Goal: Information Seeking & Learning: Learn about a topic

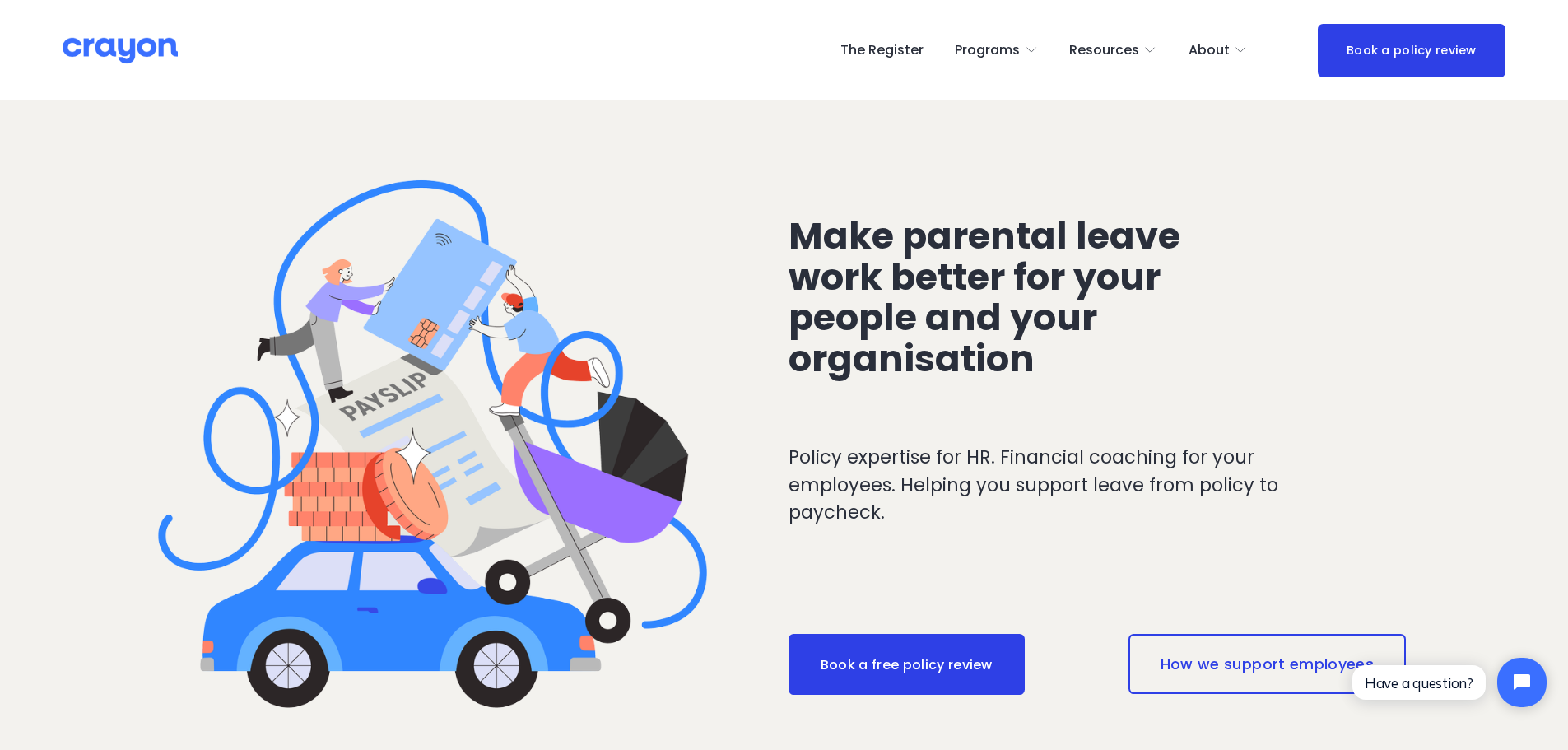
click at [0, 0] on span "Employer hub" at bounding box center [0, 0] width 0 height 0
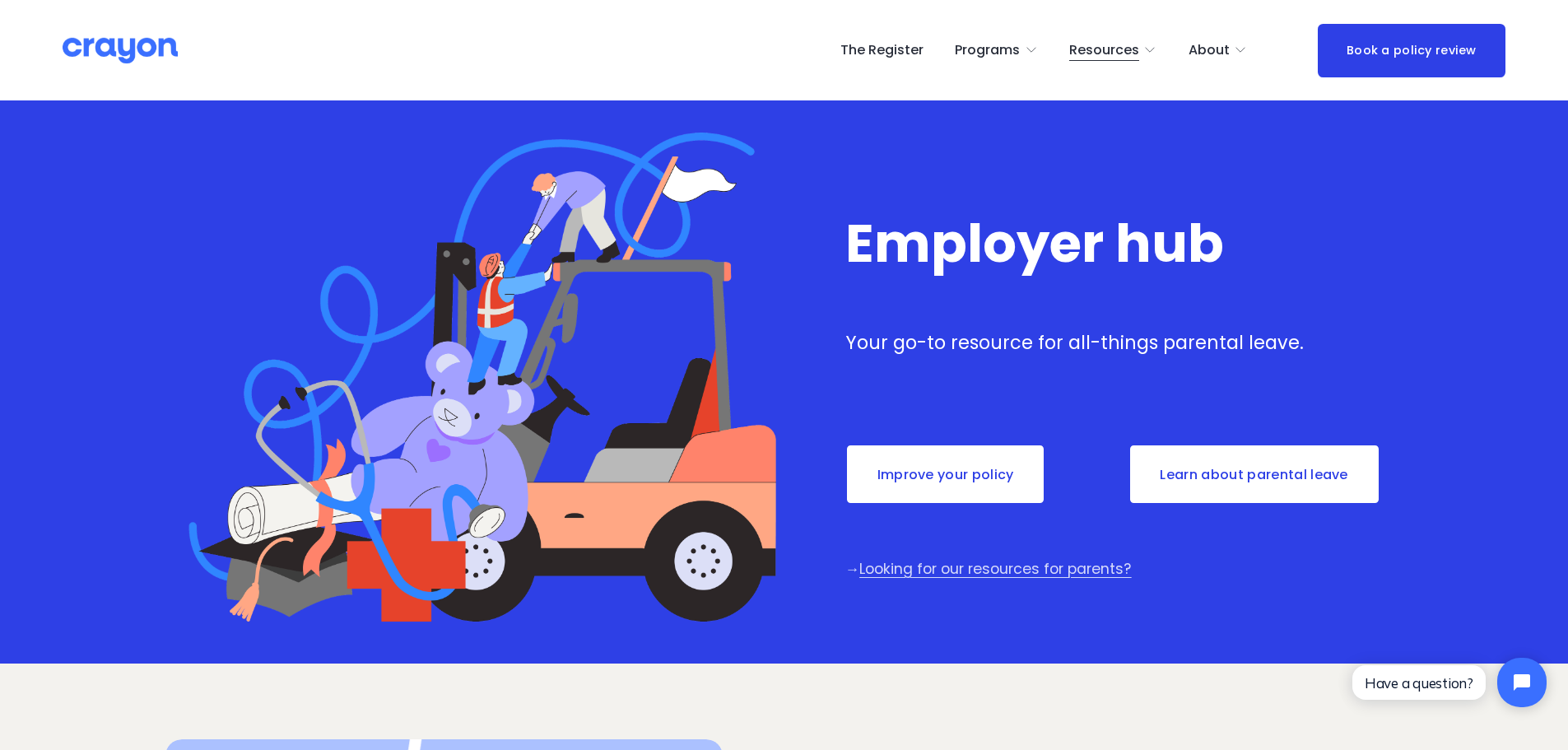
click at [0, 0] on span "Parent Hub" at bounding box center [0, 0] width 0 height 0
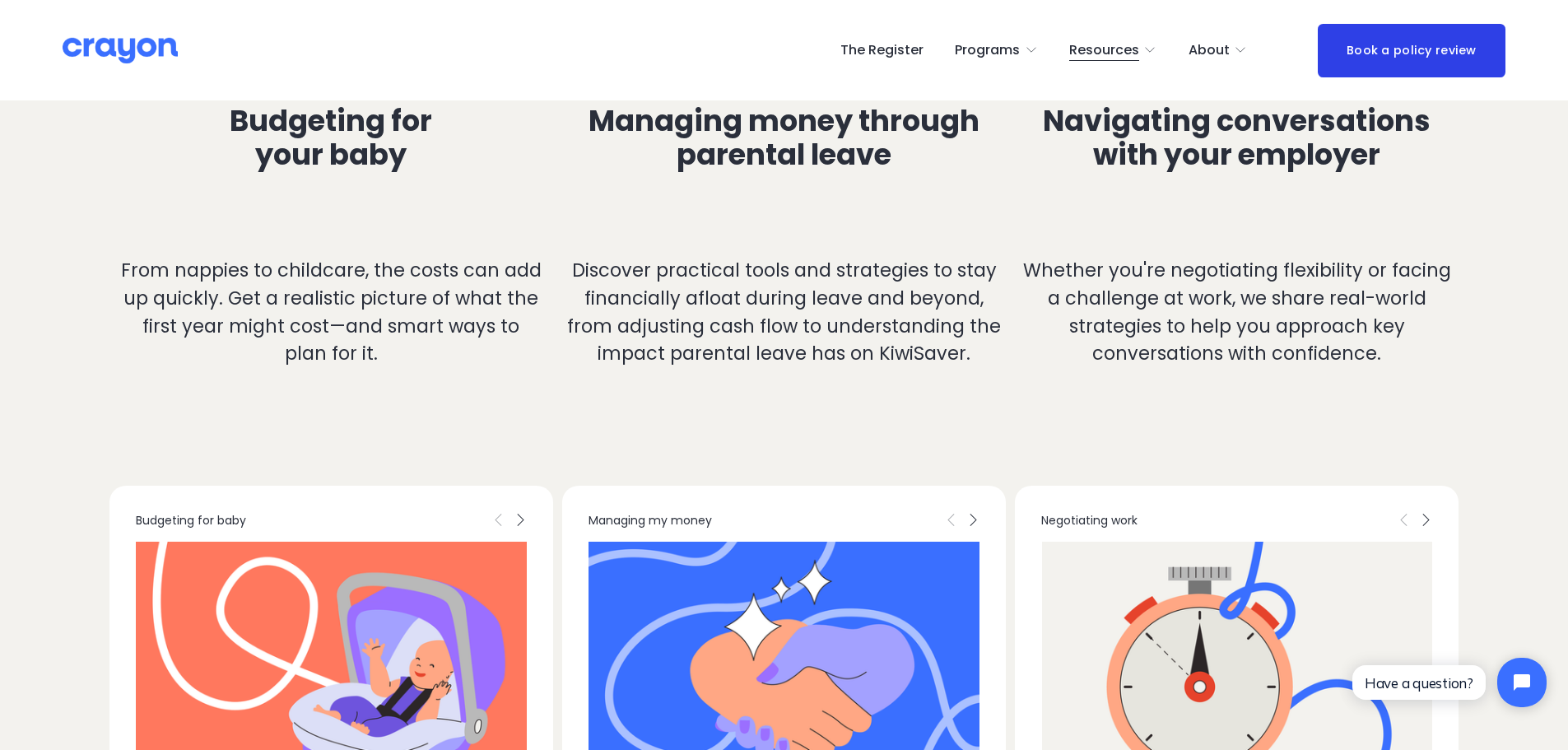
scroll to position [4117, 0]
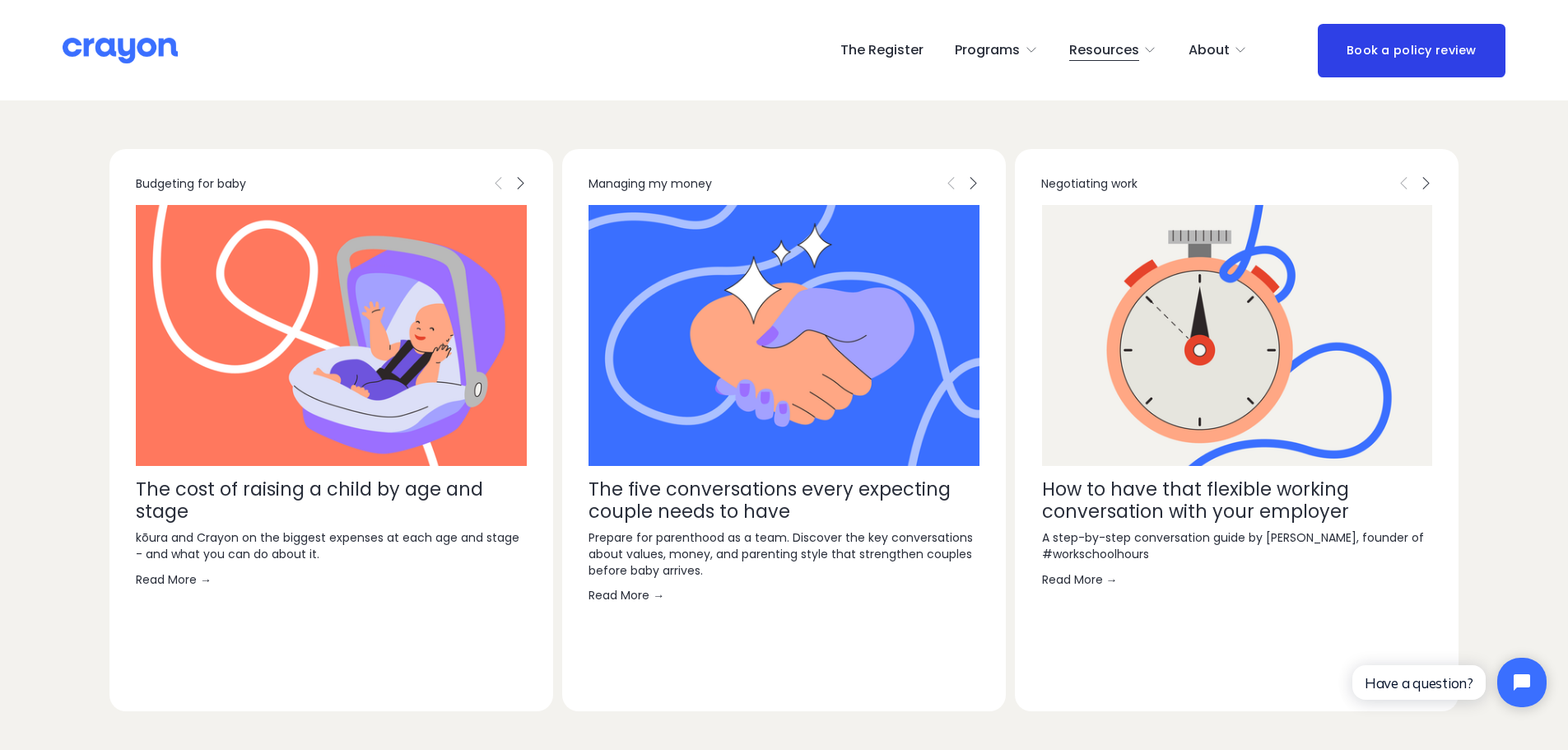
click at [260, 484] on link "The cost of raising a child by age and stage" at bounding box center [309, 500] width 347 height 48
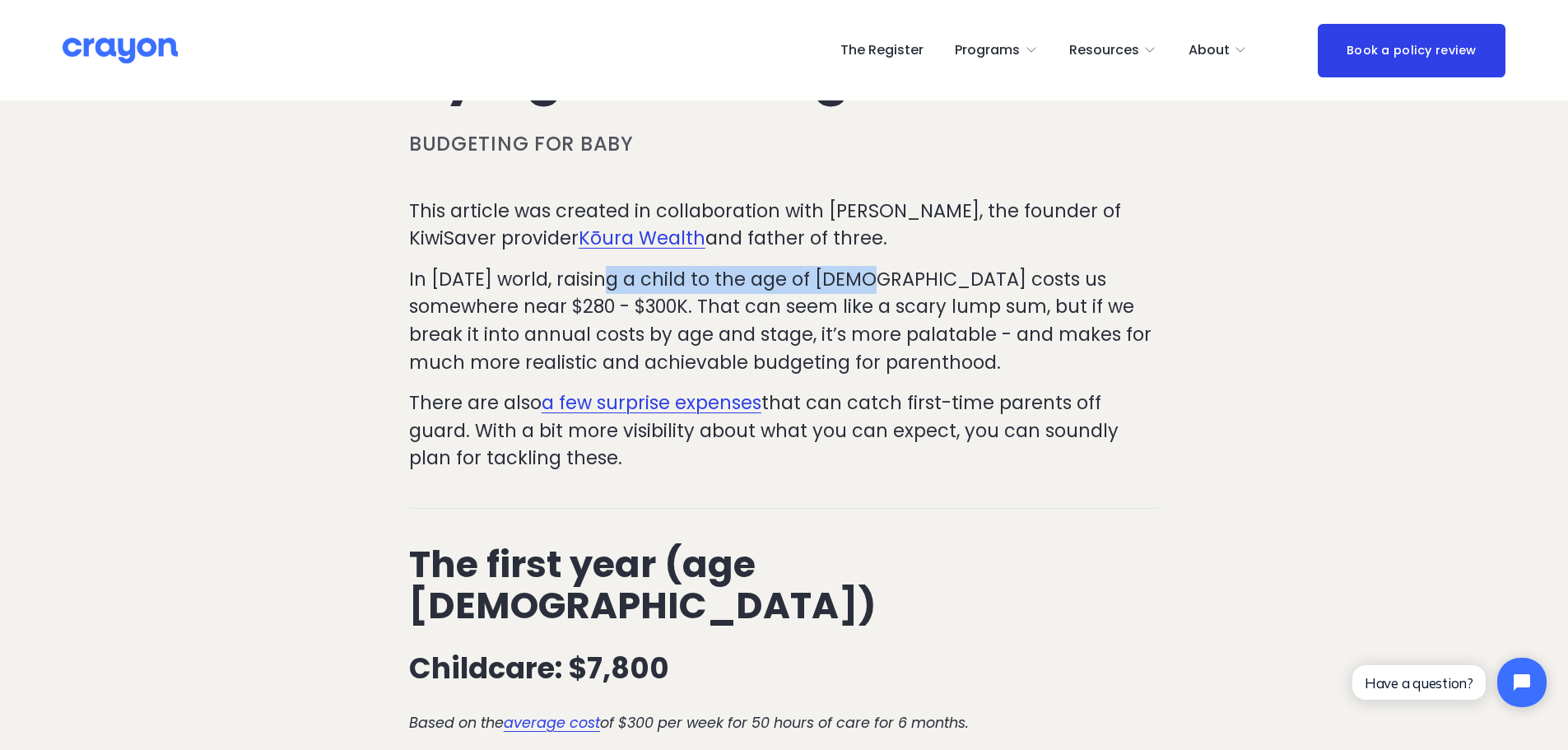
drag, startPoint x: 681, startPoint y: 279, endPoint x: 856, endPoint y: 280, distance: 175.0
click at [856, 280] on p "In today’s world, raising a child to the age of 18 costs us somewhere near $280…" at bounding box center [784, 321] width 750 height 110
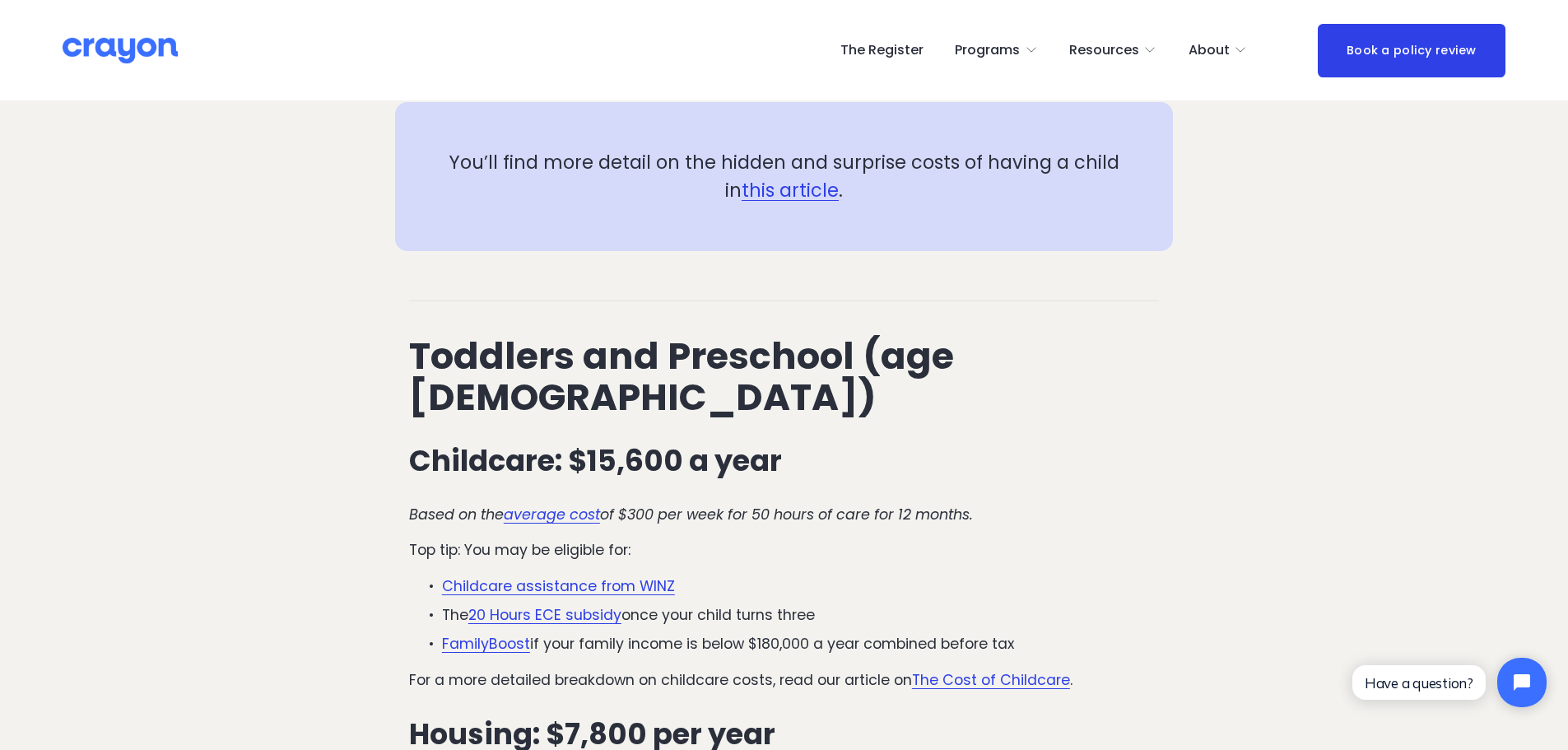
scroll to position [2223, 0]
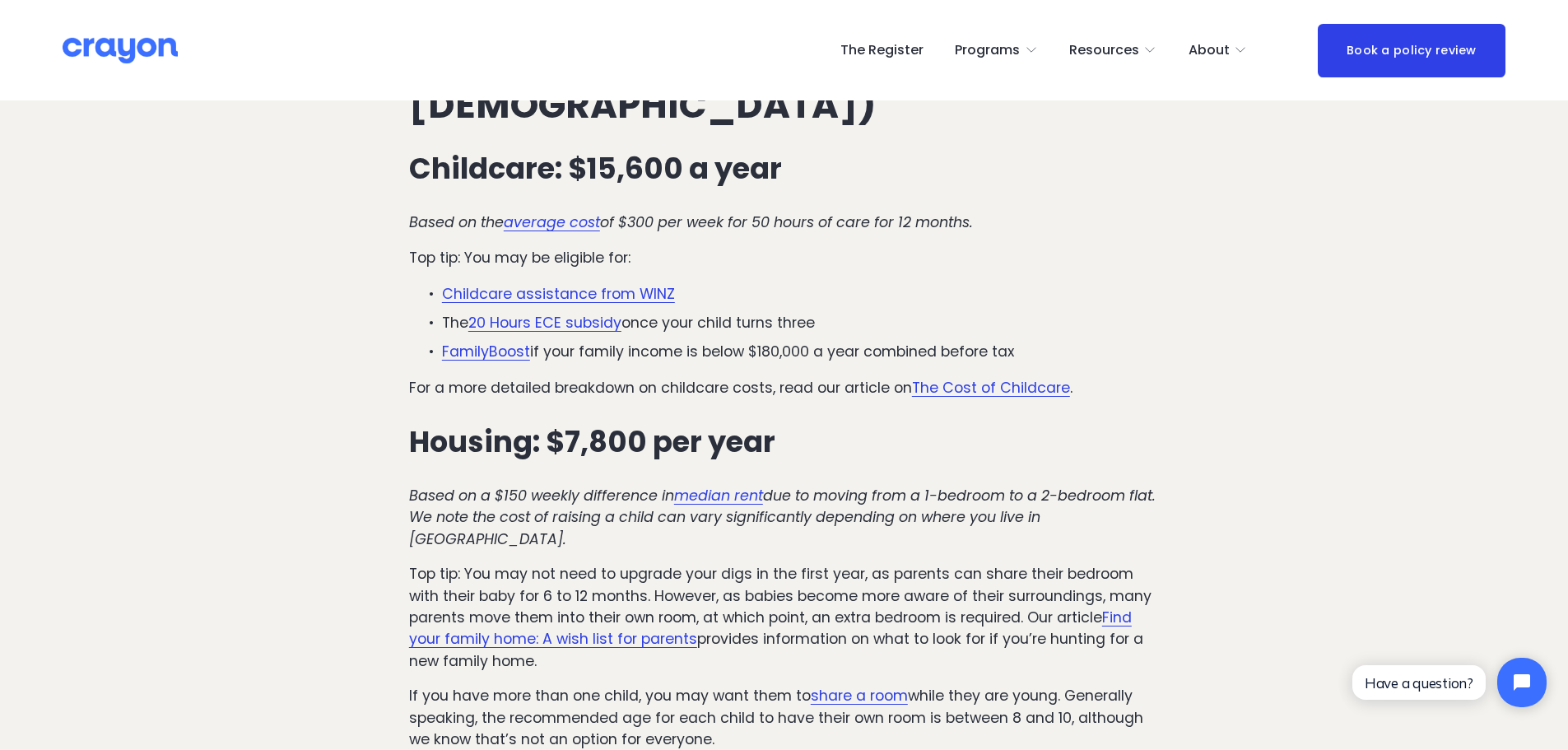
click at [906, 49] on link "The Register" at bounding box center [882, 50] width 83 height 26
